Goal: Task Accomplishment & Management: Use online tool/utility

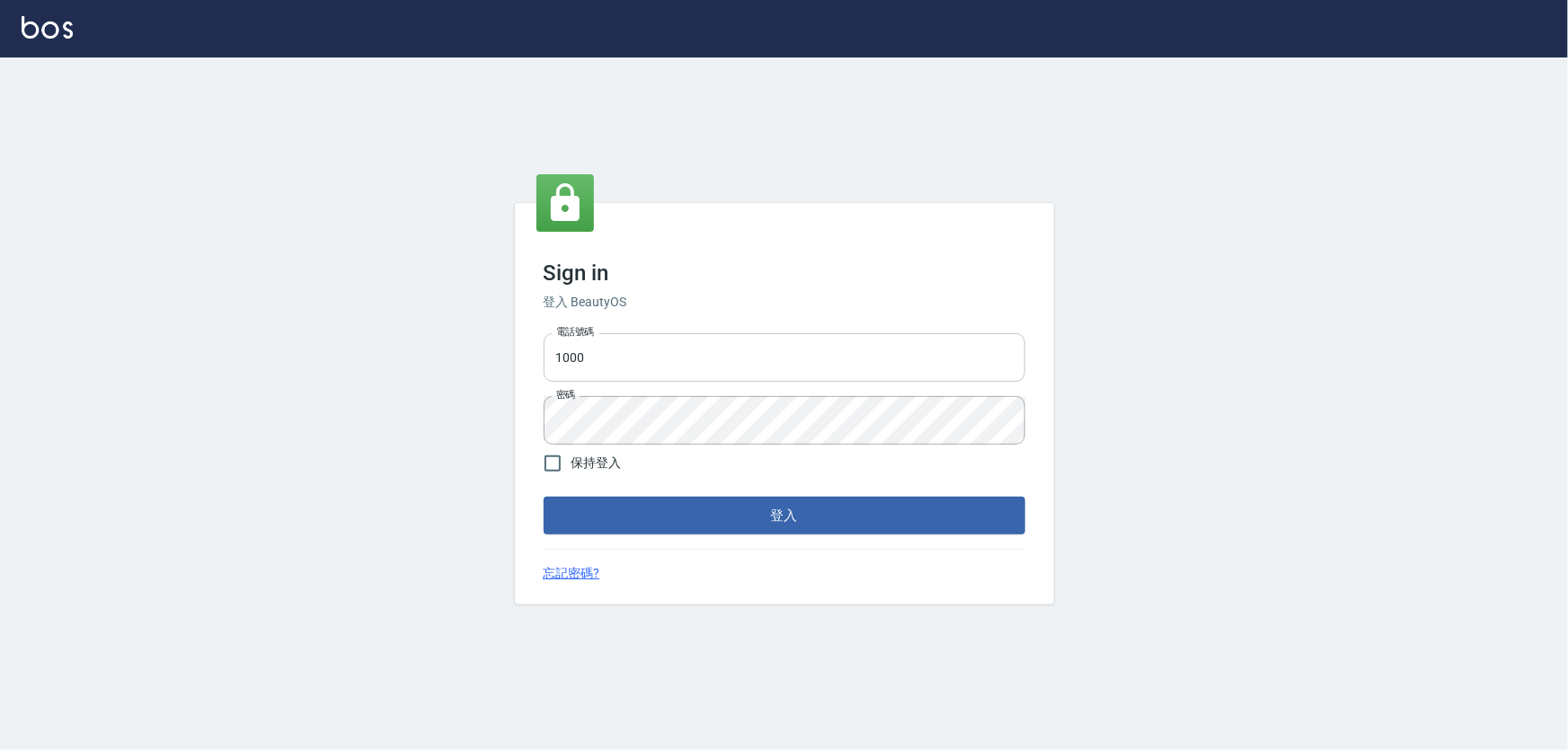
click at [609, 372] on input "1000" at bounding box center [784, 357] width 482 height 48
type input "0966106859"
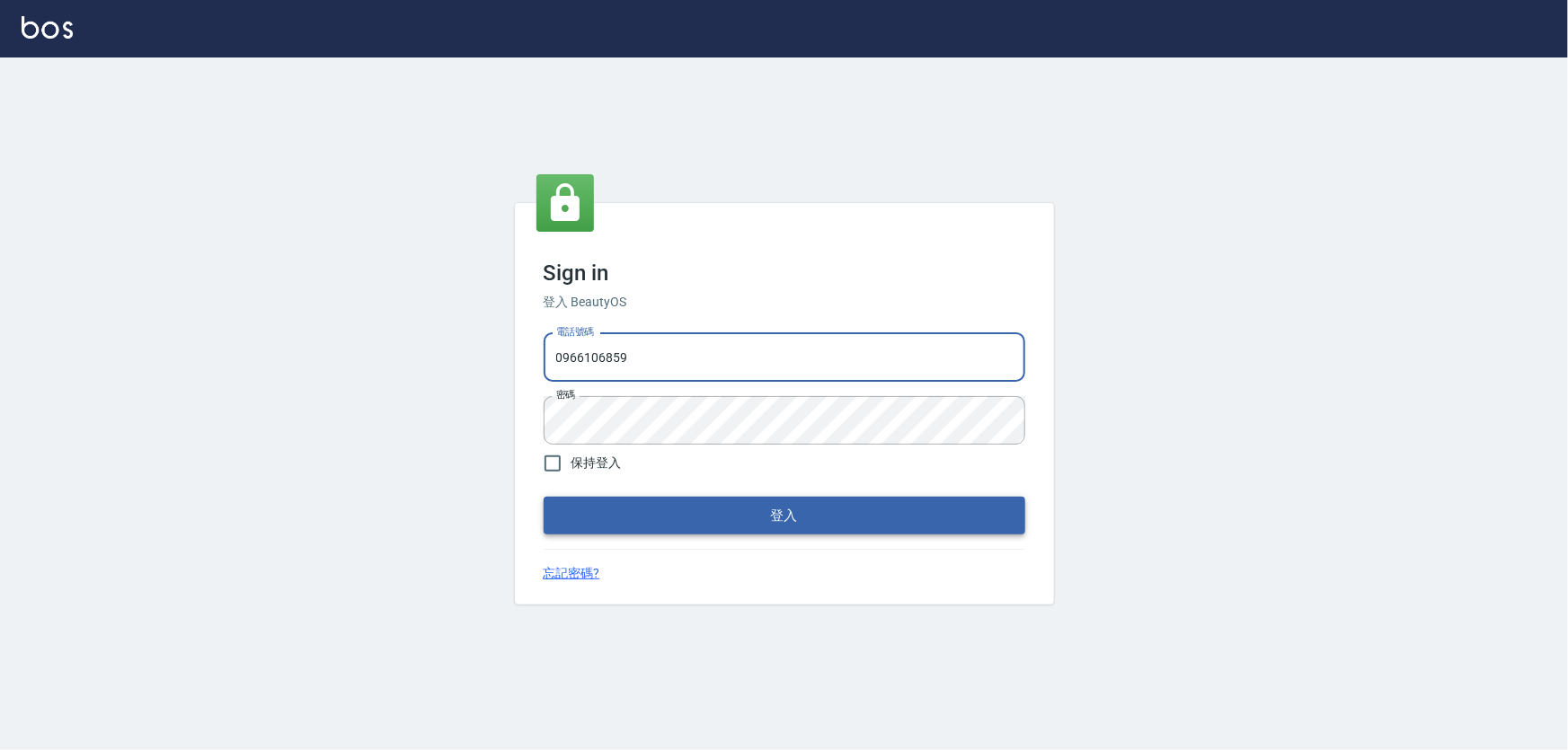
click at [649, 516] on button "登入" at bounding box center [784, 515] width 482 height 38
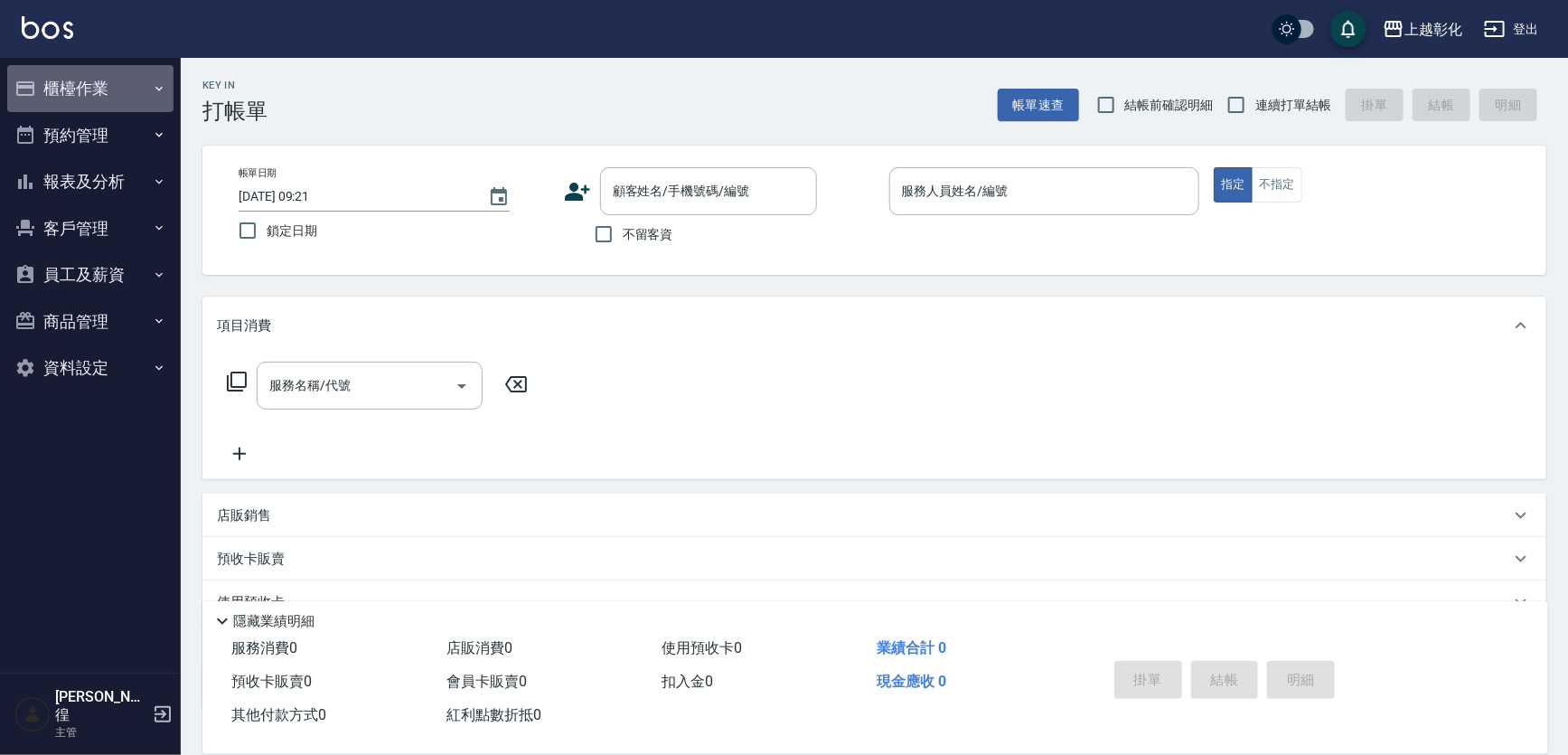
click at [48, 99] on button "櫃檯作業" at bounding box center [90, 89] width 166 height 47
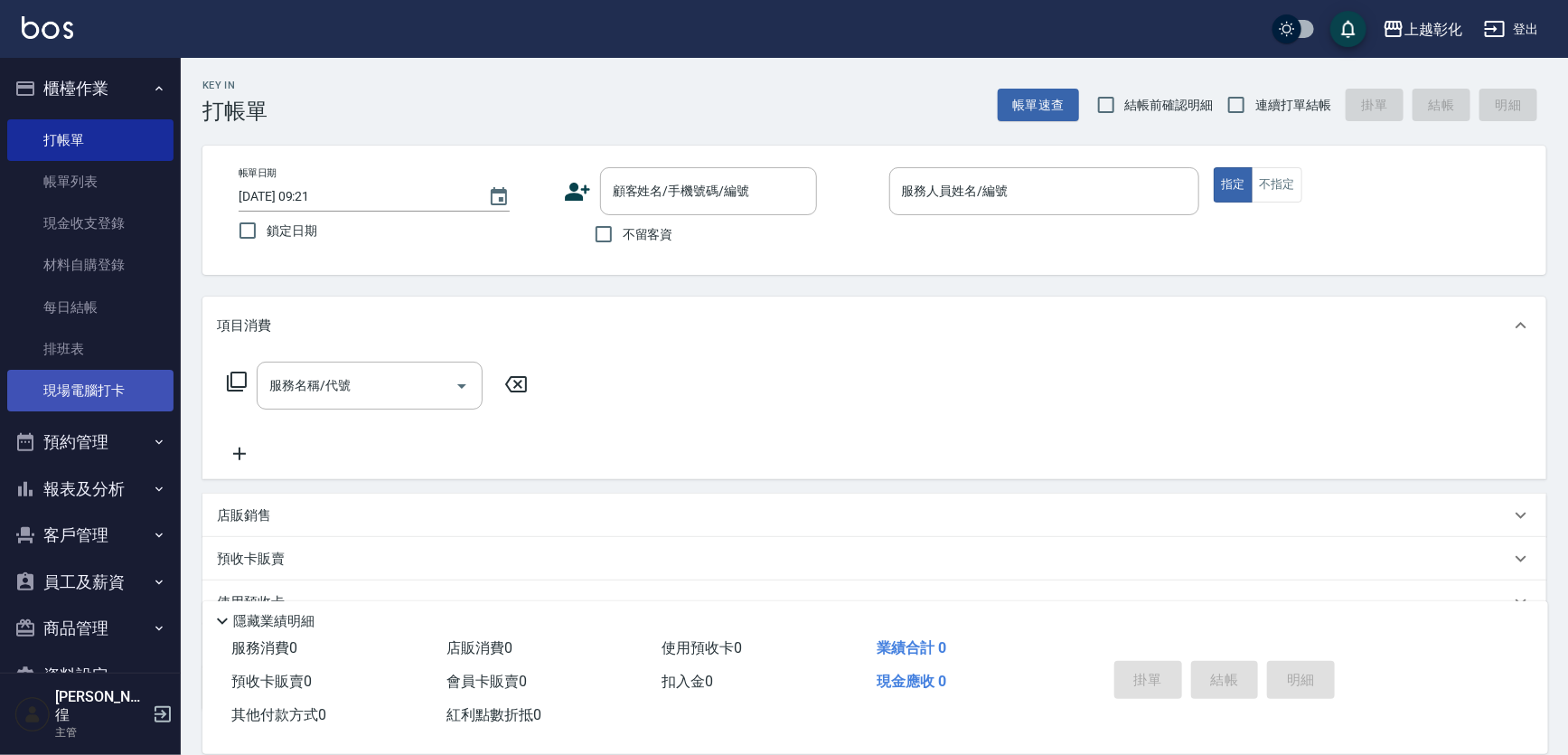
click at [107, 388] on link "現場電腦打卡" at bounding box center [90, 391] width 166 height 42
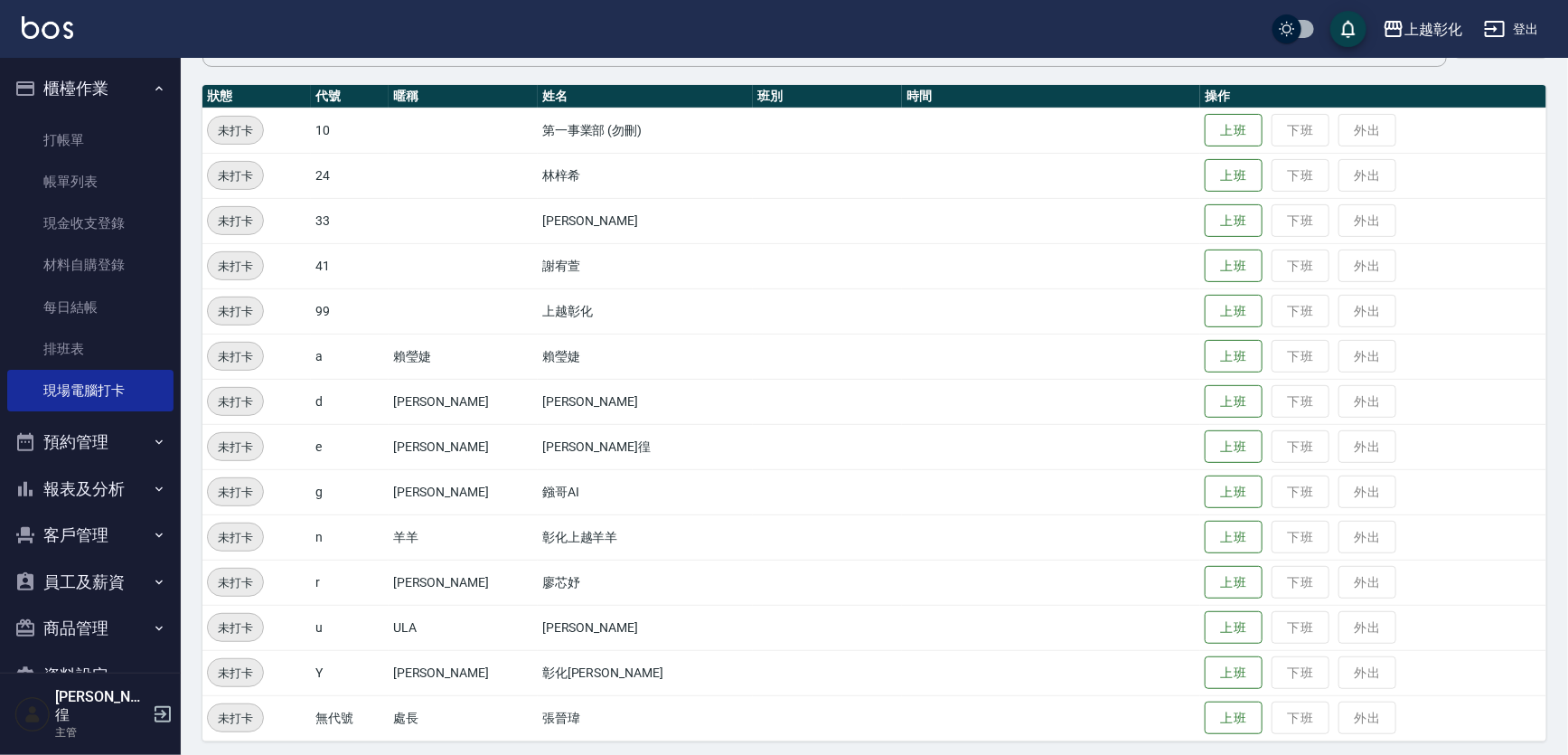
scroll to position [191, 0]
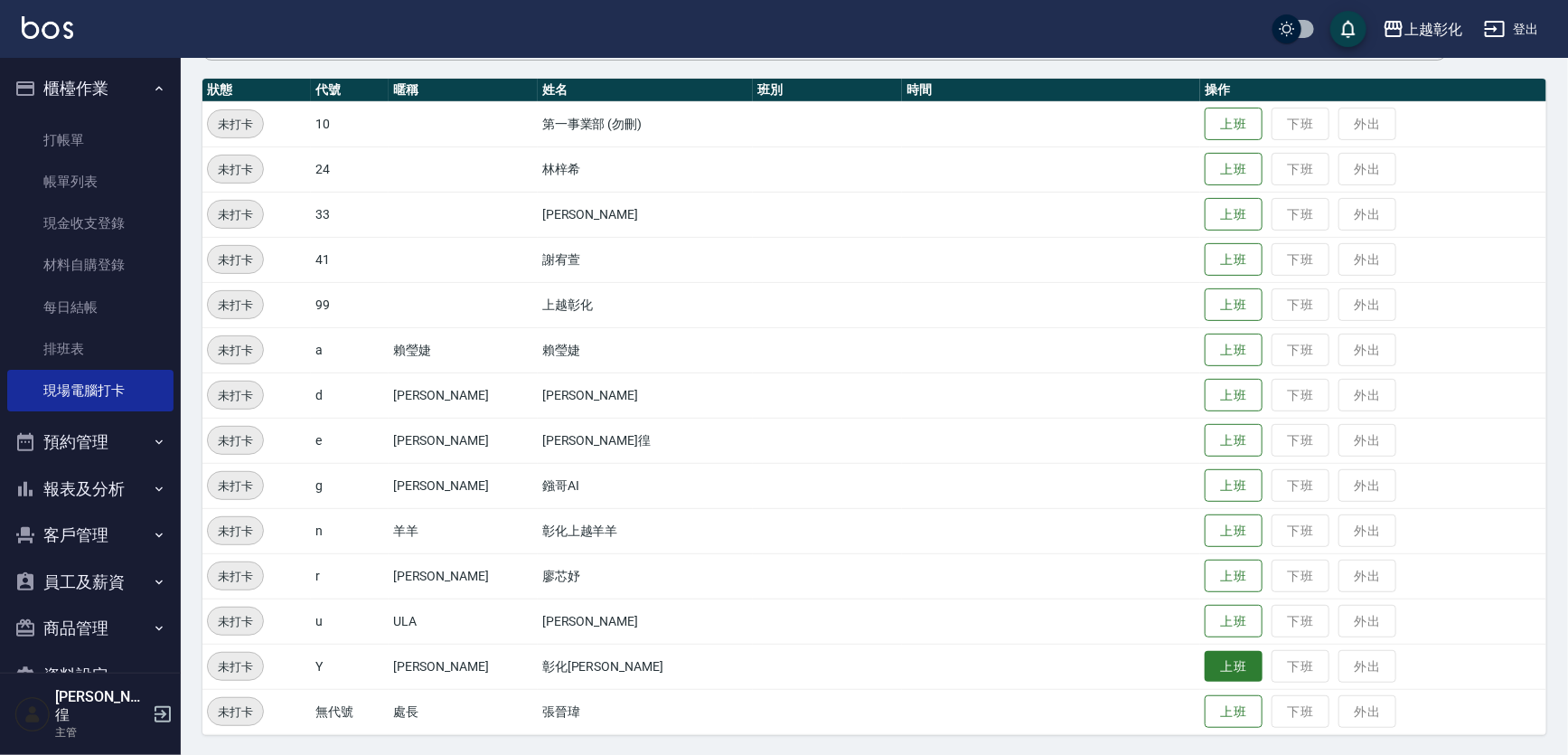
click at [1205, 676] on button "上班" at bounding box center [1233, 667] width 58 height 31
click at [1205, 359] on button "上班" at bounding box center [1233, 350] width 58 height 31
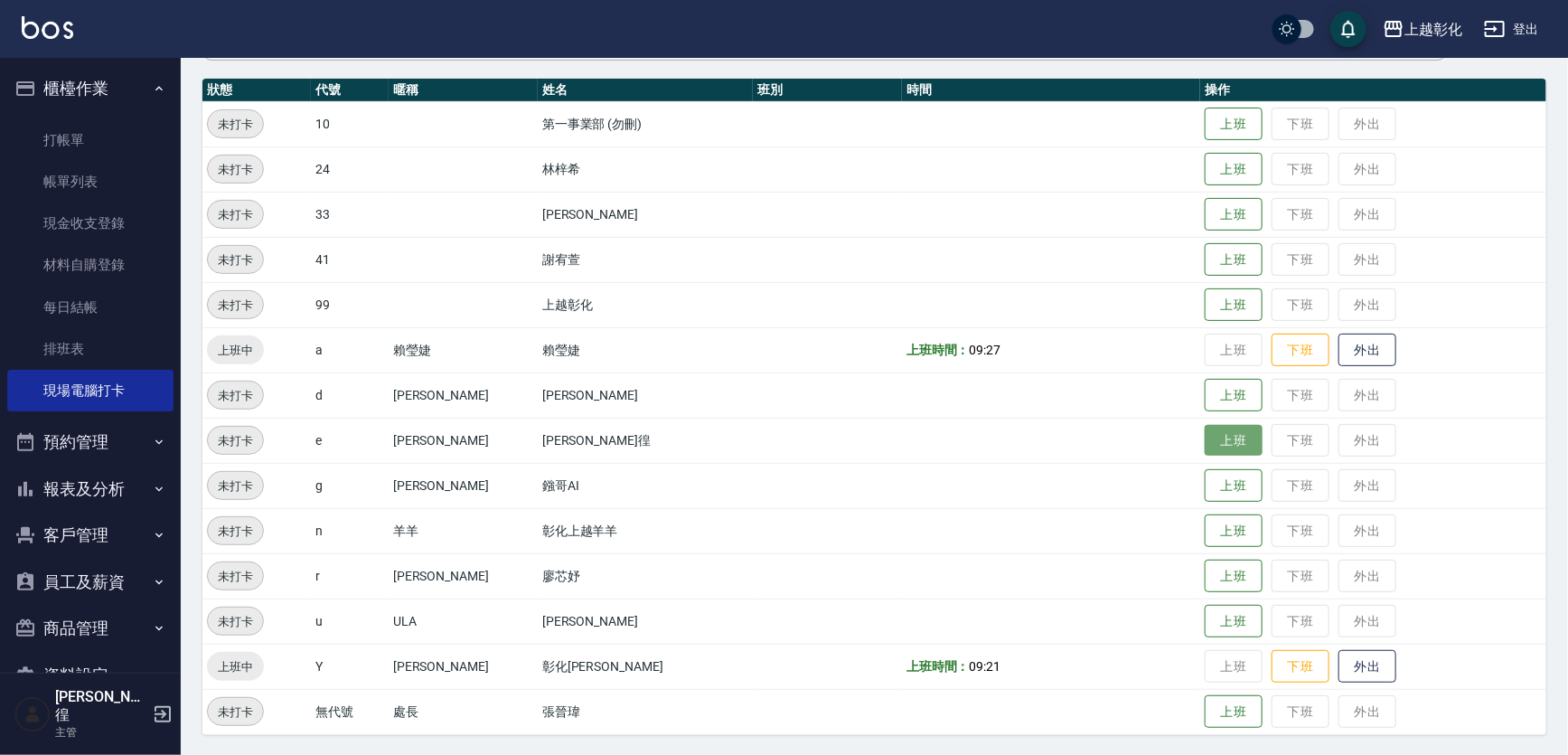
click at [1205, 438] on button "上班" at bounding box center [1233, 440] width 58 height 31
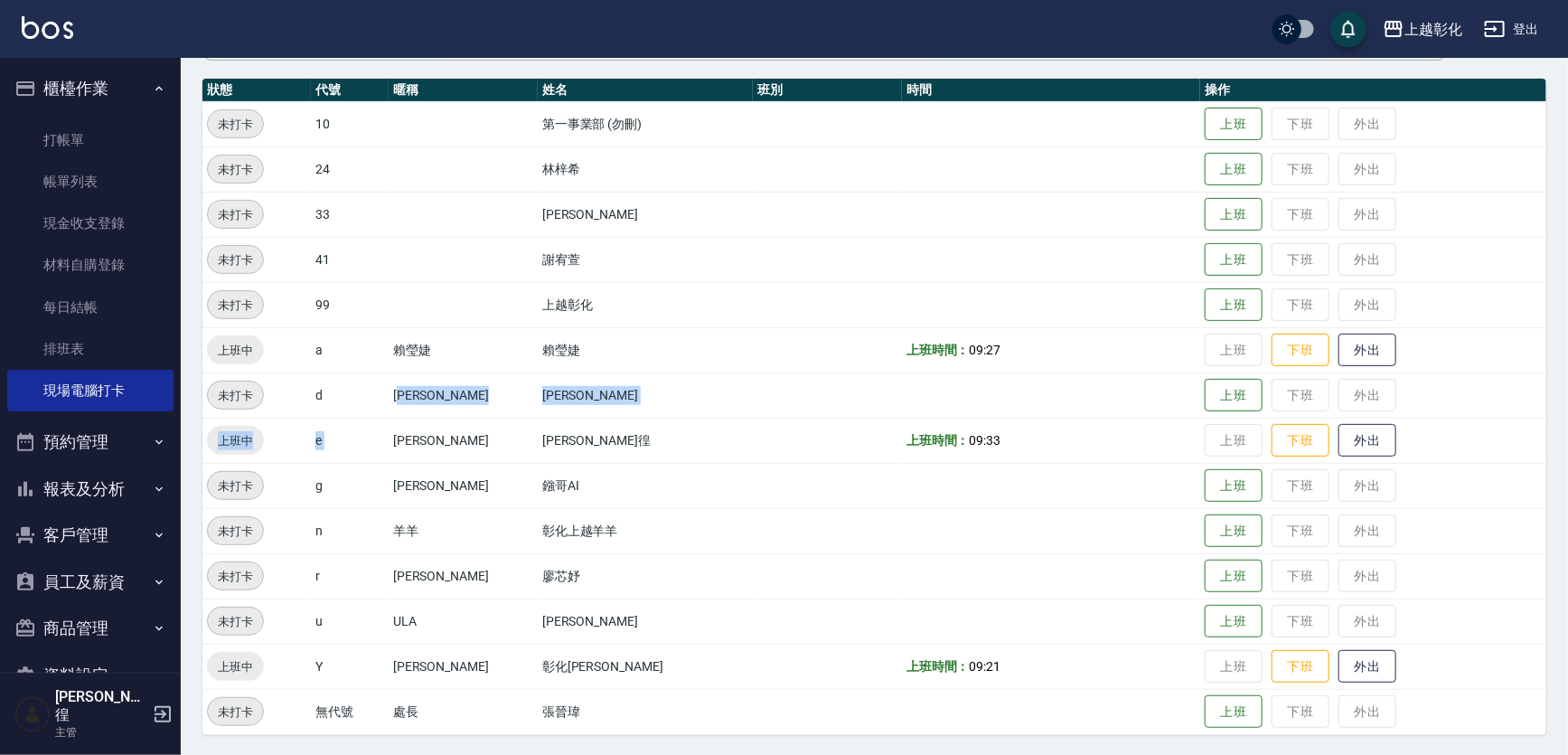
click at [410, 424] on tbody "未打卡 10 第一事業部 (勿刪) 上班 下班 外出 未打卡 24 [PERSON_NAME] 下班 外出 未打卡 33 [PERSON_NAME] 上班 下…" at bounding box center [875, 418] width 1344 height 634
click at [1205, 534] on button "上班" at bounding box center [1233, 531] width 58 height 31
click at [1212, 536] on button "上班" at bounding box center [1233, 531] width 58 height 31
click at [1205, 223] on button "上班" at bounding box center [1233, 214] width 58 height 31
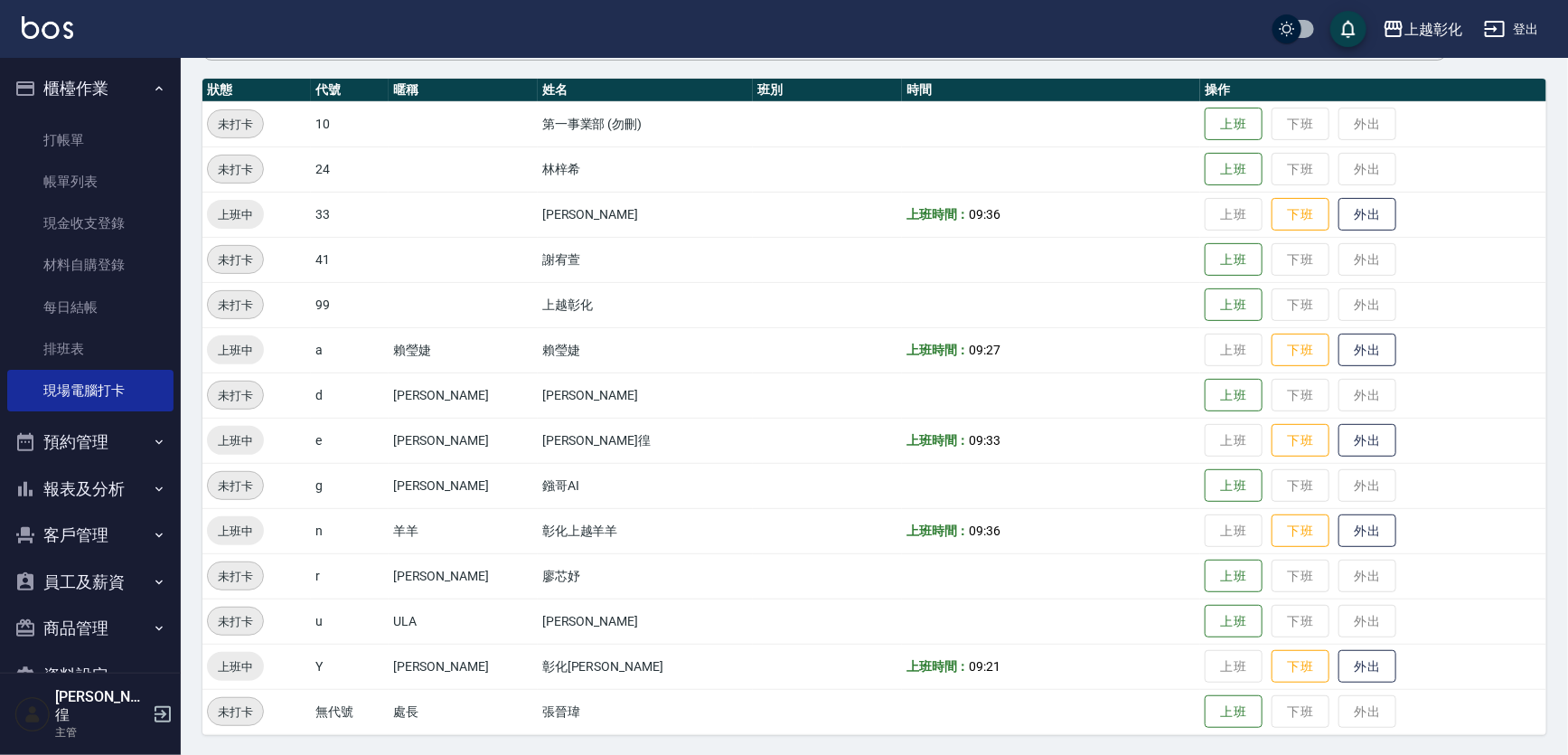
click at [1161, 273] on td at bounding box center [1051, 260] width 299 height 46
click at [381, 363] on td "a" at bounding box center [350, 350] width 78 height 46
